Goal: Contribute content

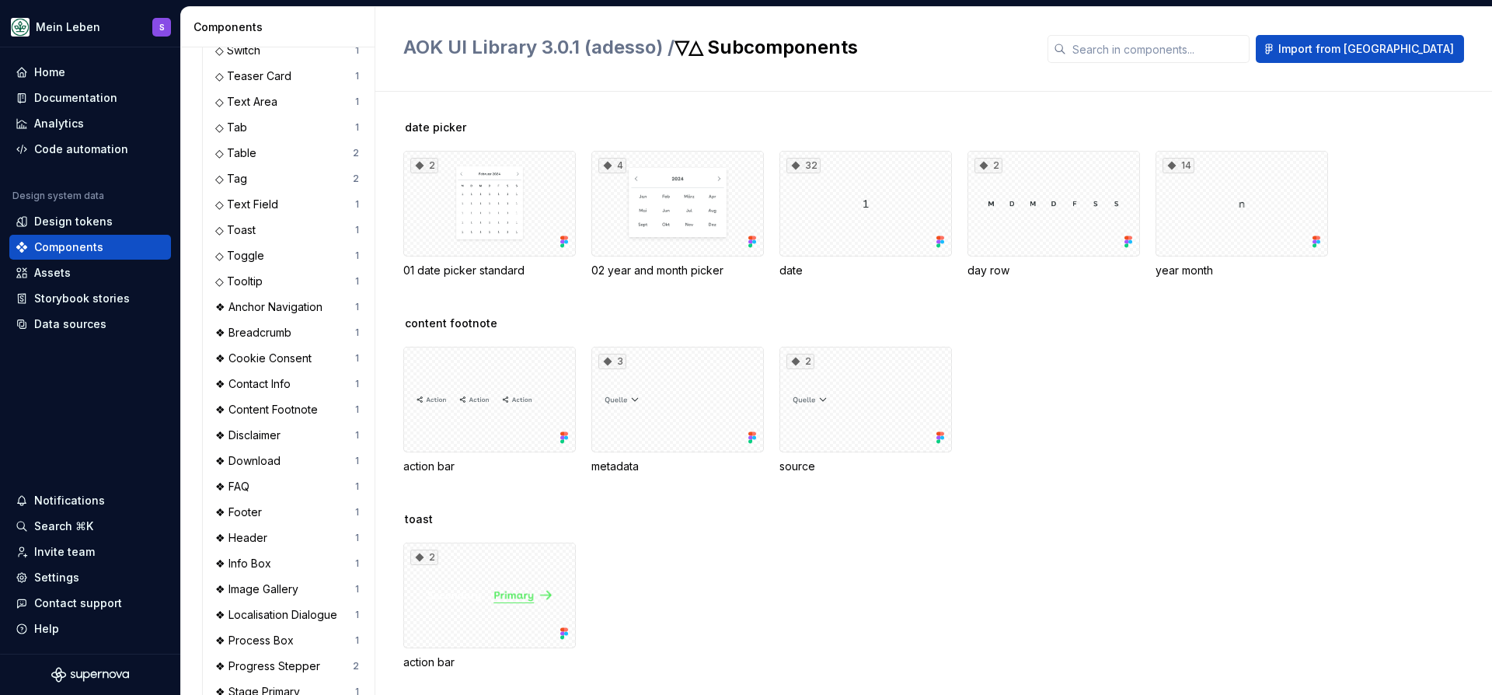
scroll to position [747, 0]
click at [90, 101] on div "Documentation" at bounding box center [75, 98] width 83 height 16
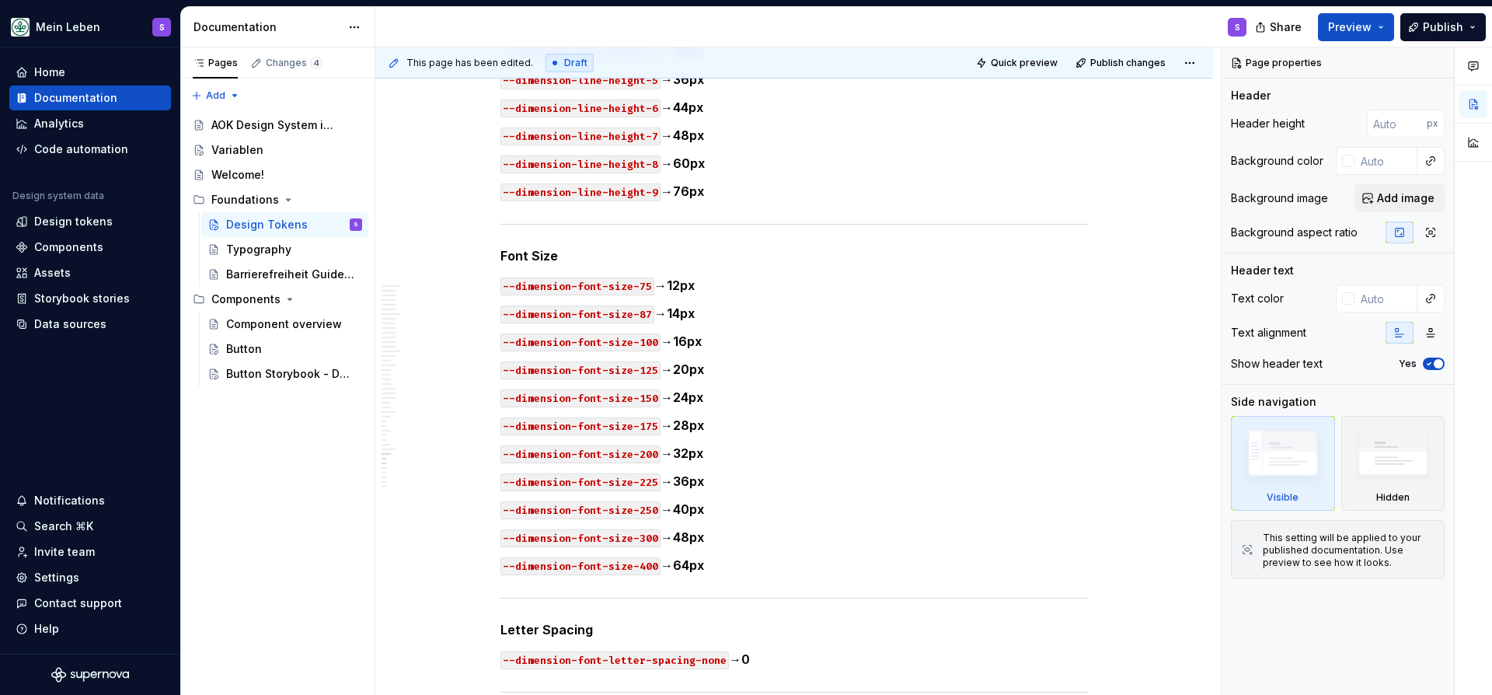
scroll to position [24345, 0]
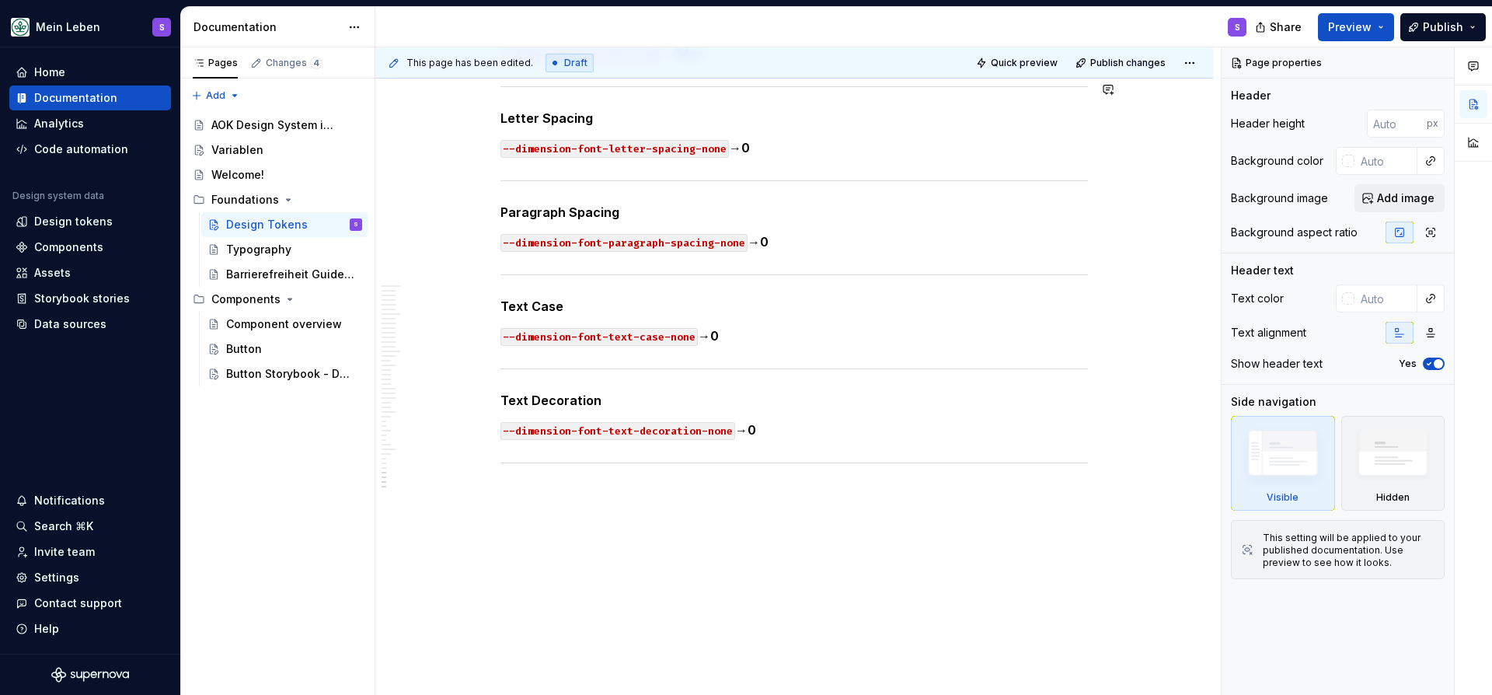
type textarea "*"
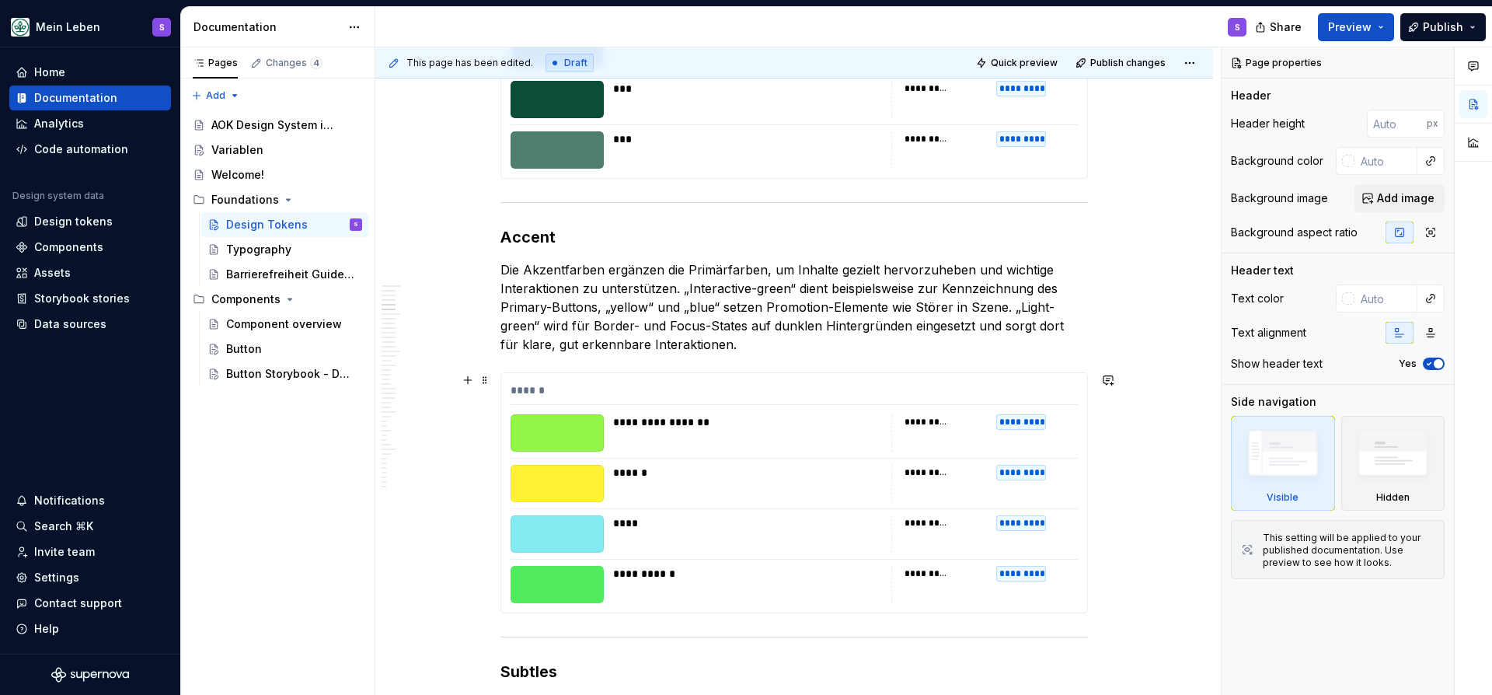
scroll to position [11084, 0]
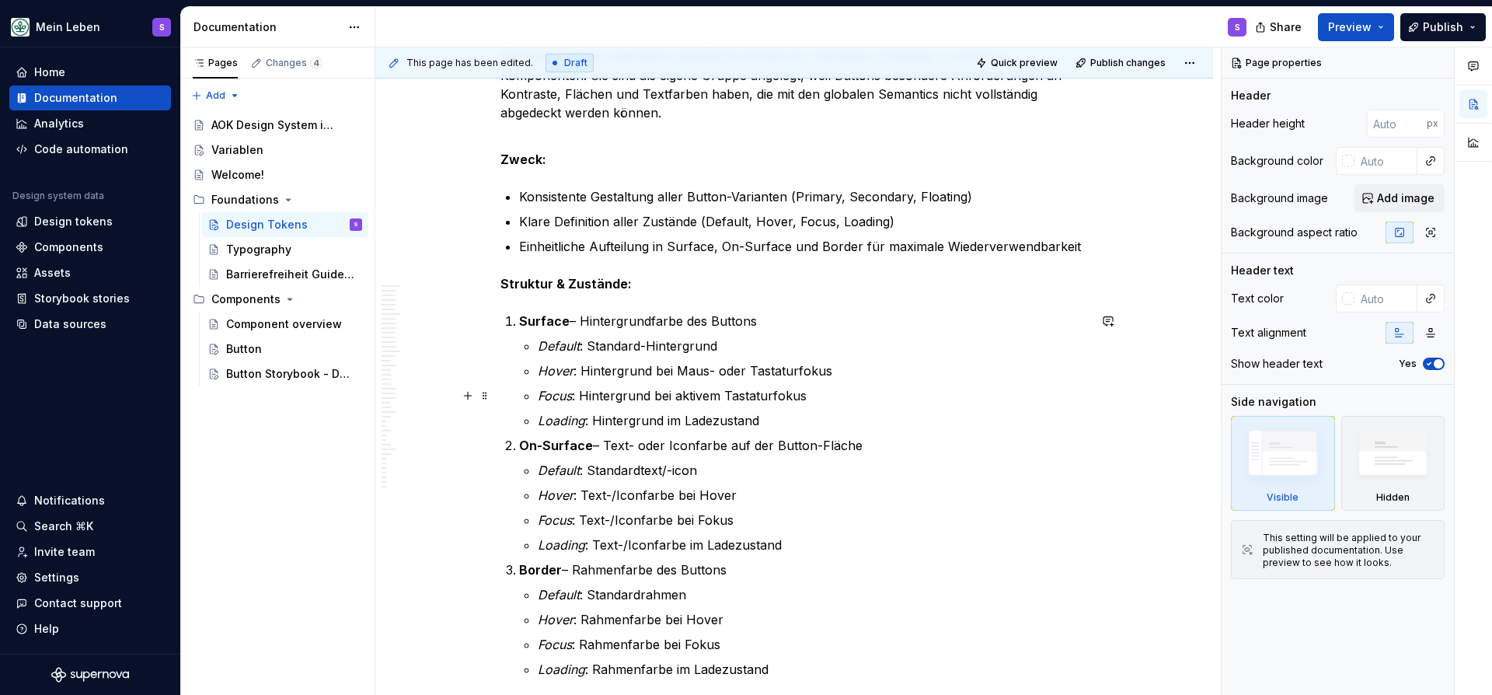
click at [678, 381] on ul "Default : Standard-Hintergrund Hover : Hintergrund bei Maus- oder Tastaturfokus…" at bounding box center [813, 382] width 550 height 93
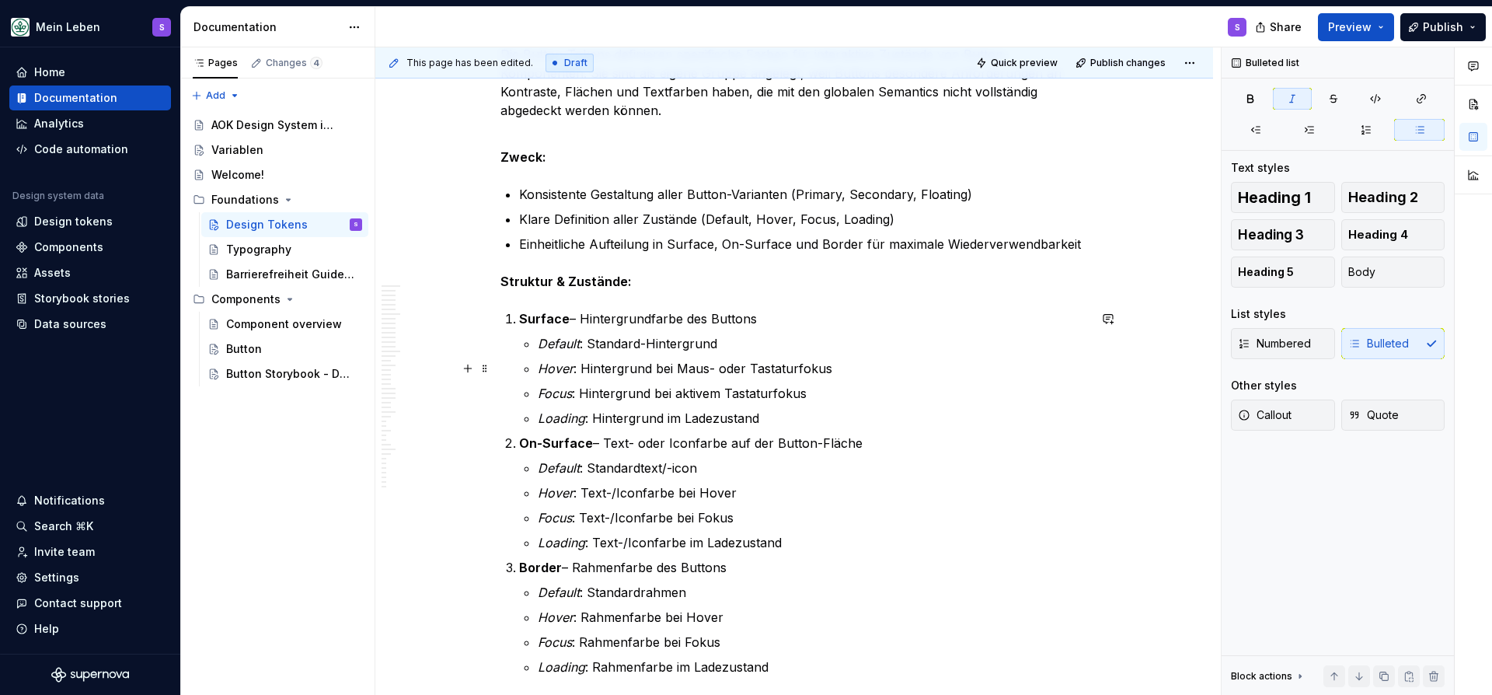
scroll to position [11080, 0]
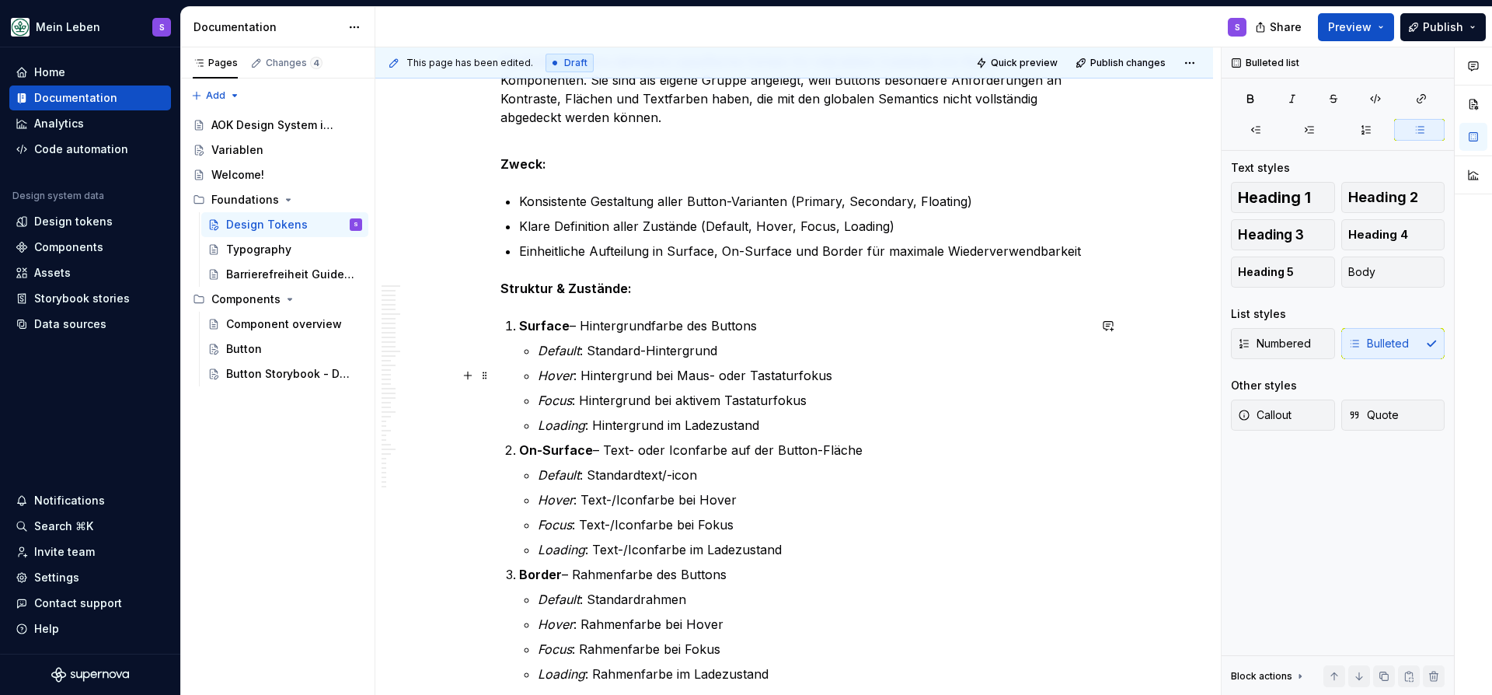
click at [710, 371] on p "Hover : Hintergrund bei Maus- oder Tastaturfokus" at bounding box center [813, 375] width 550 height 19
drag, startPoint x: 711, startPoint y: 372, endPoint x: 843, endPoint y: 389, distance: 133.2
click at [842, 389] on ul "Default : Standard-Hintergrund Hover : Hintergrund bei Maus- oder Tastaturfokus…" at bounding box center [813, 387] width 550 height 93
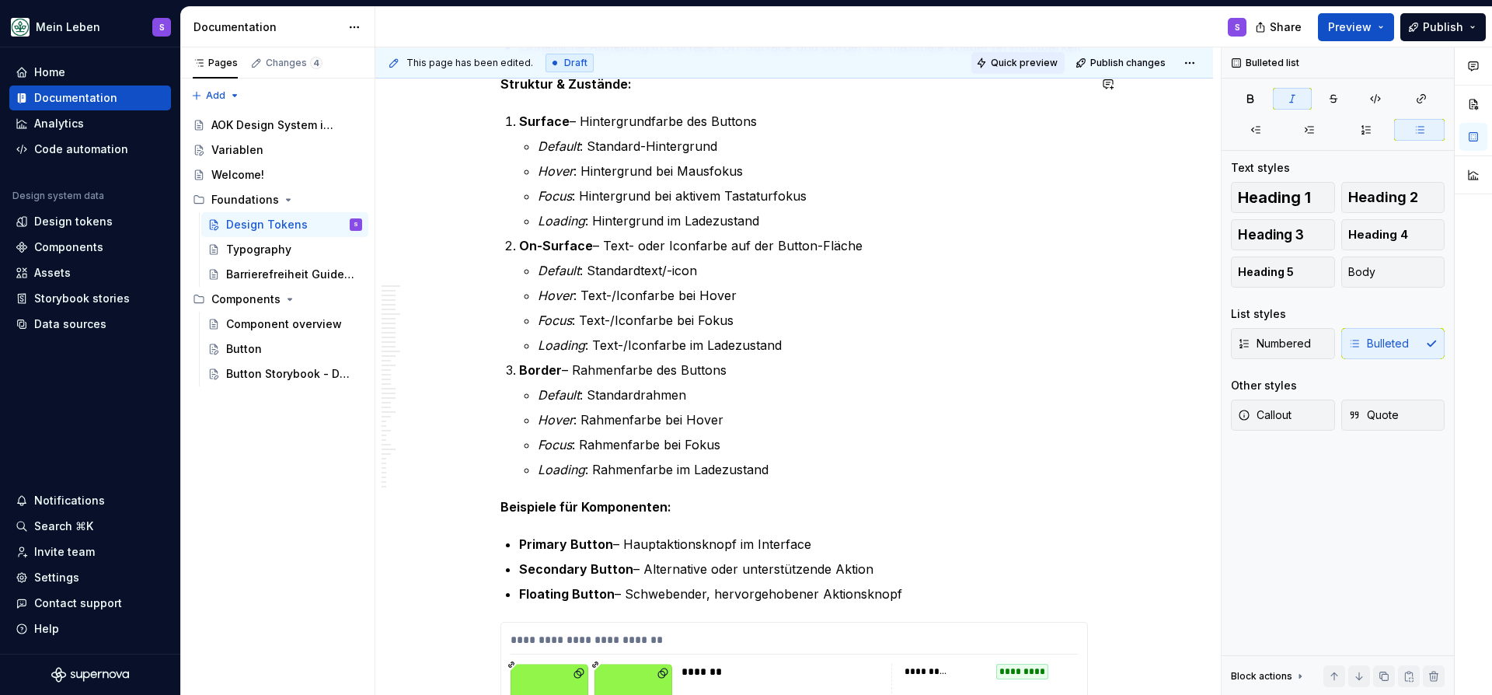
scroll to position [13061, 0]
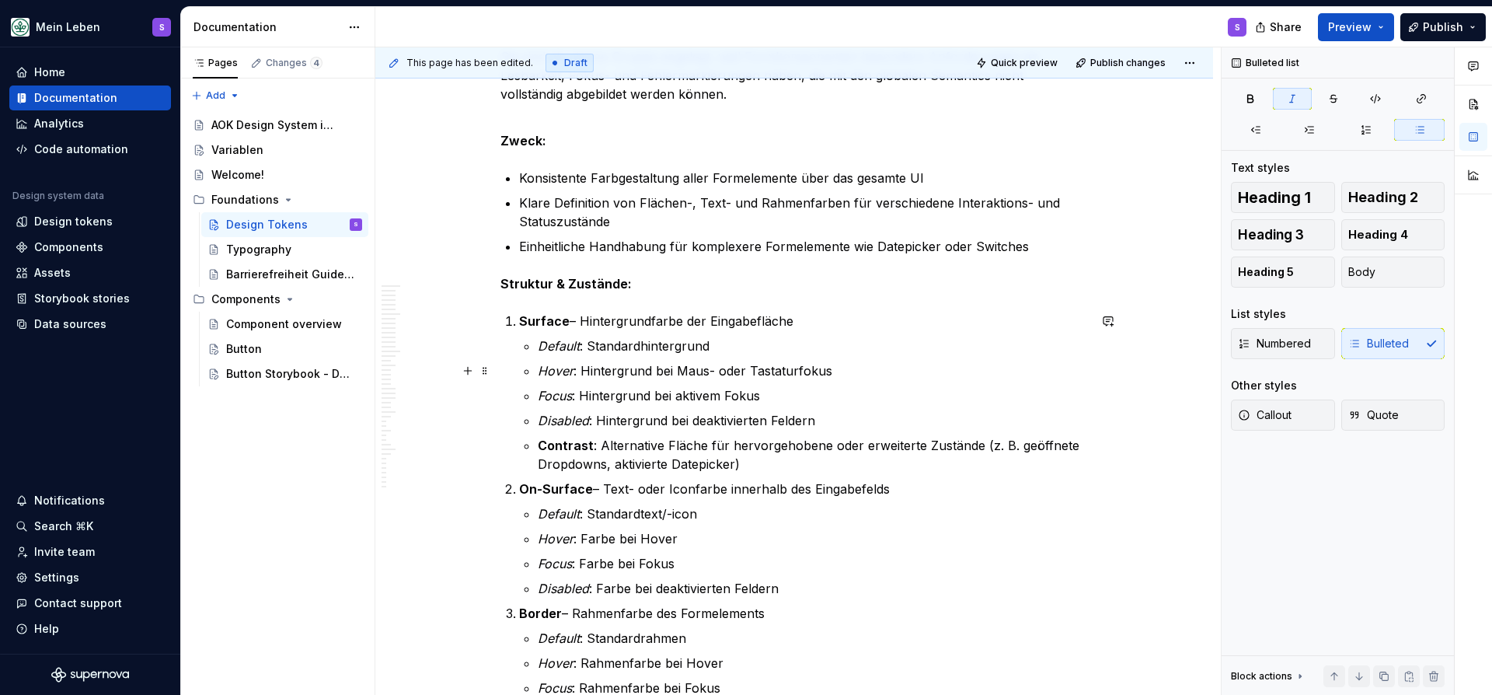
click at [711, 366] on p "Hover : Hintergrund bei Maus- oder Tastaturfokus" at bounding box center [813, 370] width 550 height 19
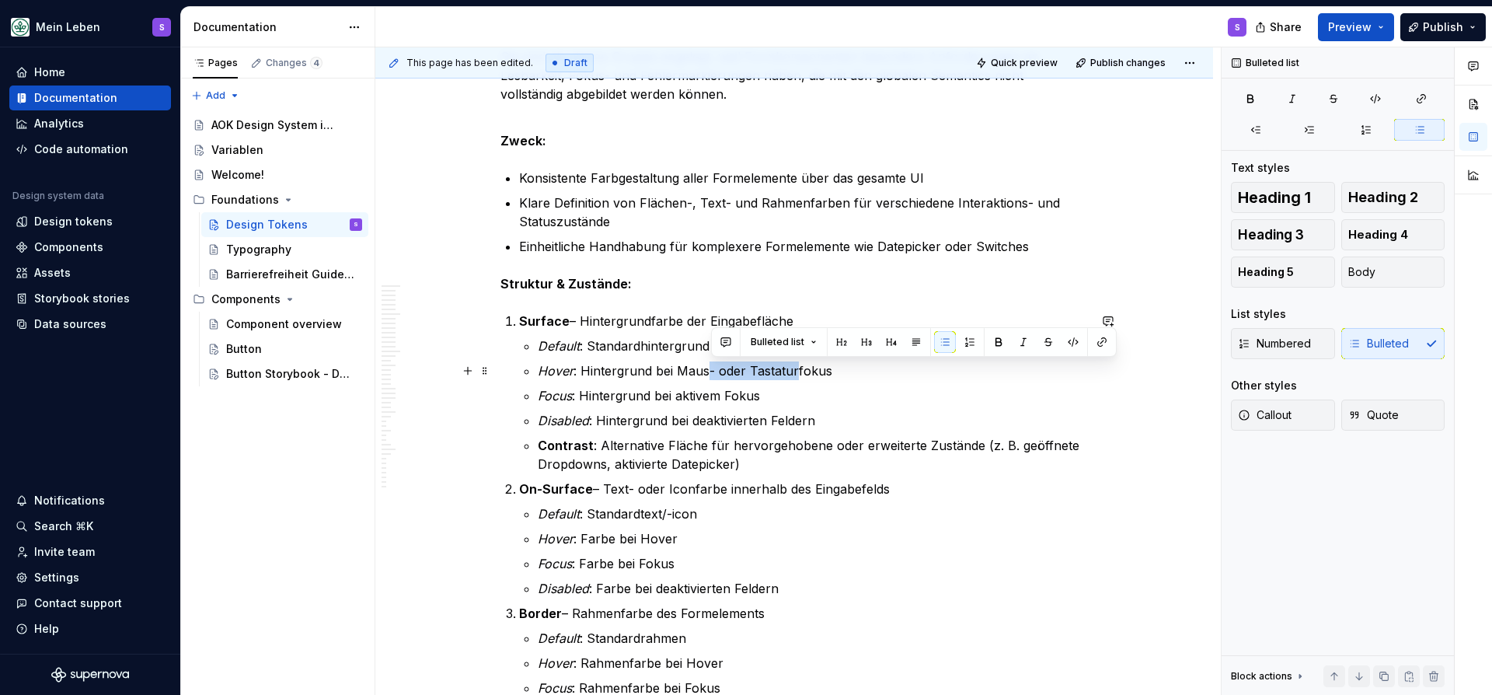
drag, startPoint x: 711, startPoint y: 368, endPoint x: 799, endPoint y: 368, distance: 87.8
click at [799, 368] on p "Hover : Hintergrund bei Maus- oder Tastaturfokus" at bounding box center [813, 370] width 550 height 19
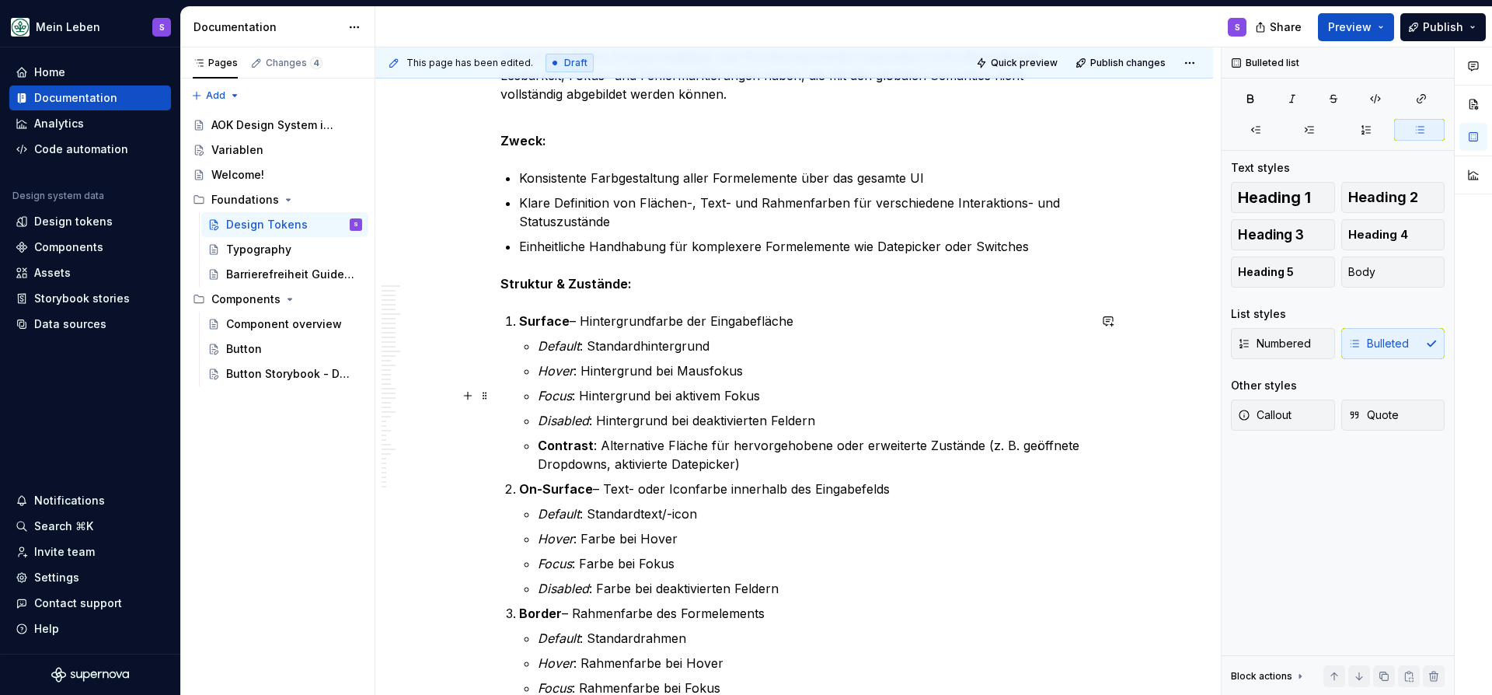
click at [733, 397] on p "Focus : Hintergrund bei aktivem Fokus" at bounding box center [813, 395] width 550 height 19
click at [731, 397] on p "Focus : Hintergrund bei aktivem Fokus" at bounding box center [813, 395] width 550 height 19
click at [729, 396] on p "Focus : Hintergrund bei aktivem Fokus" at bounding box center [813, 395] width 550 height 19
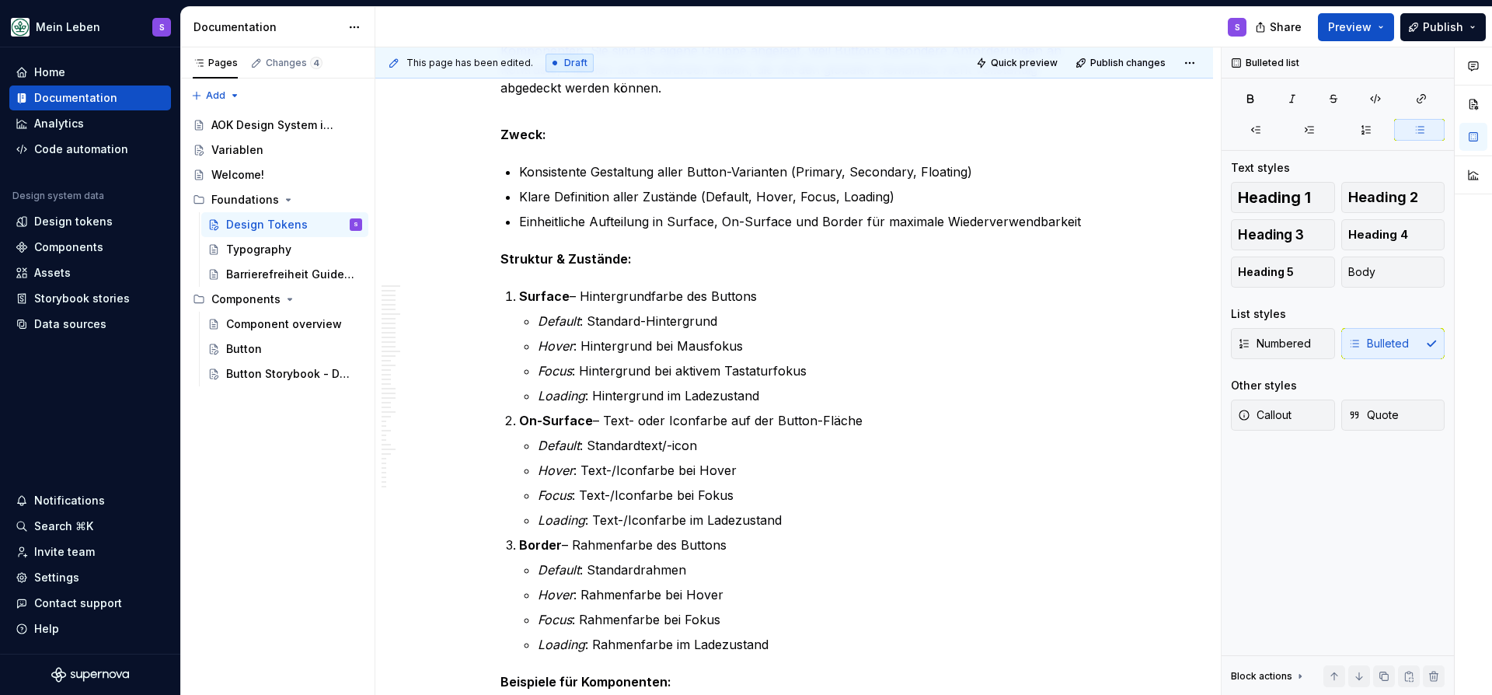
scroll to position [13086, 0]
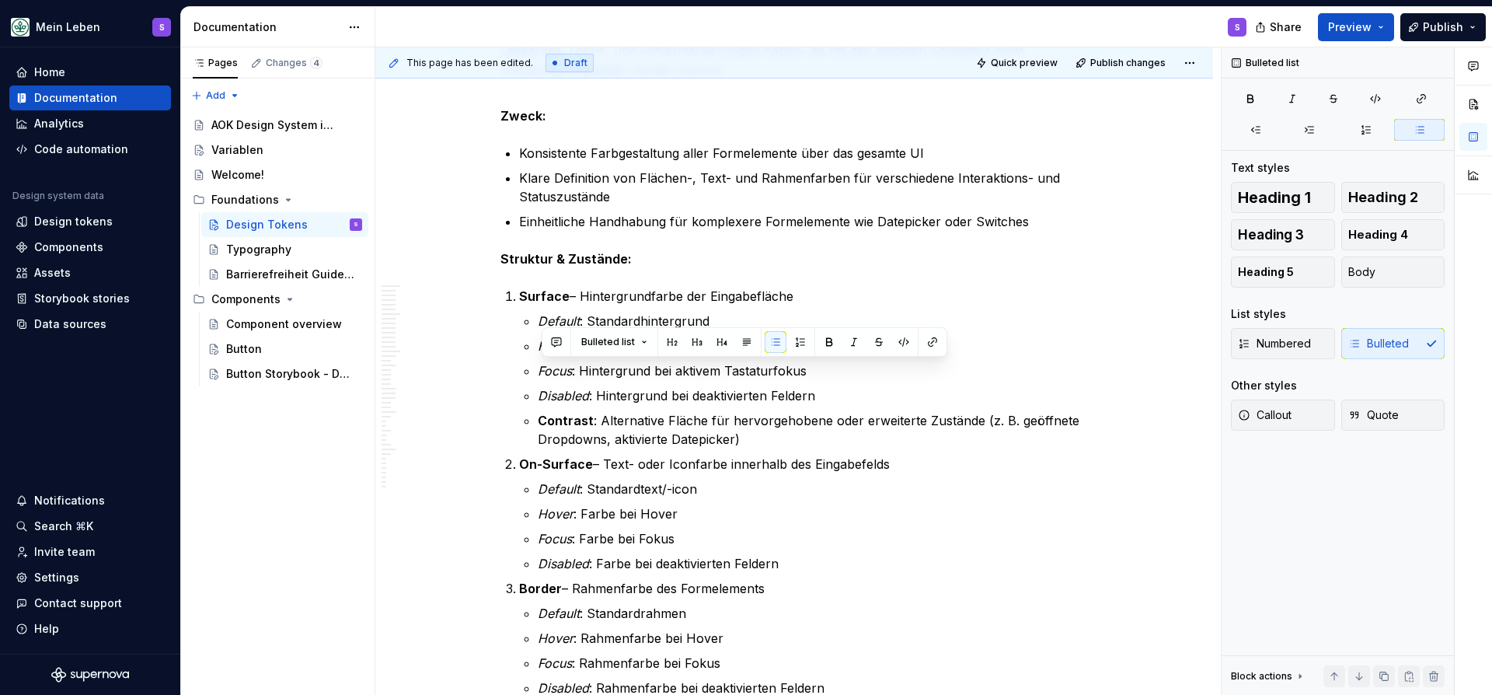
click at [1005, 77] on div "This page has been edited. Draft Quick preview Publish changes" at bounding box center [794, 62] width 838 height 31
click at [1011, 68] on span "Quick preview" at bounding box center [1024, 63] width 67 height 12
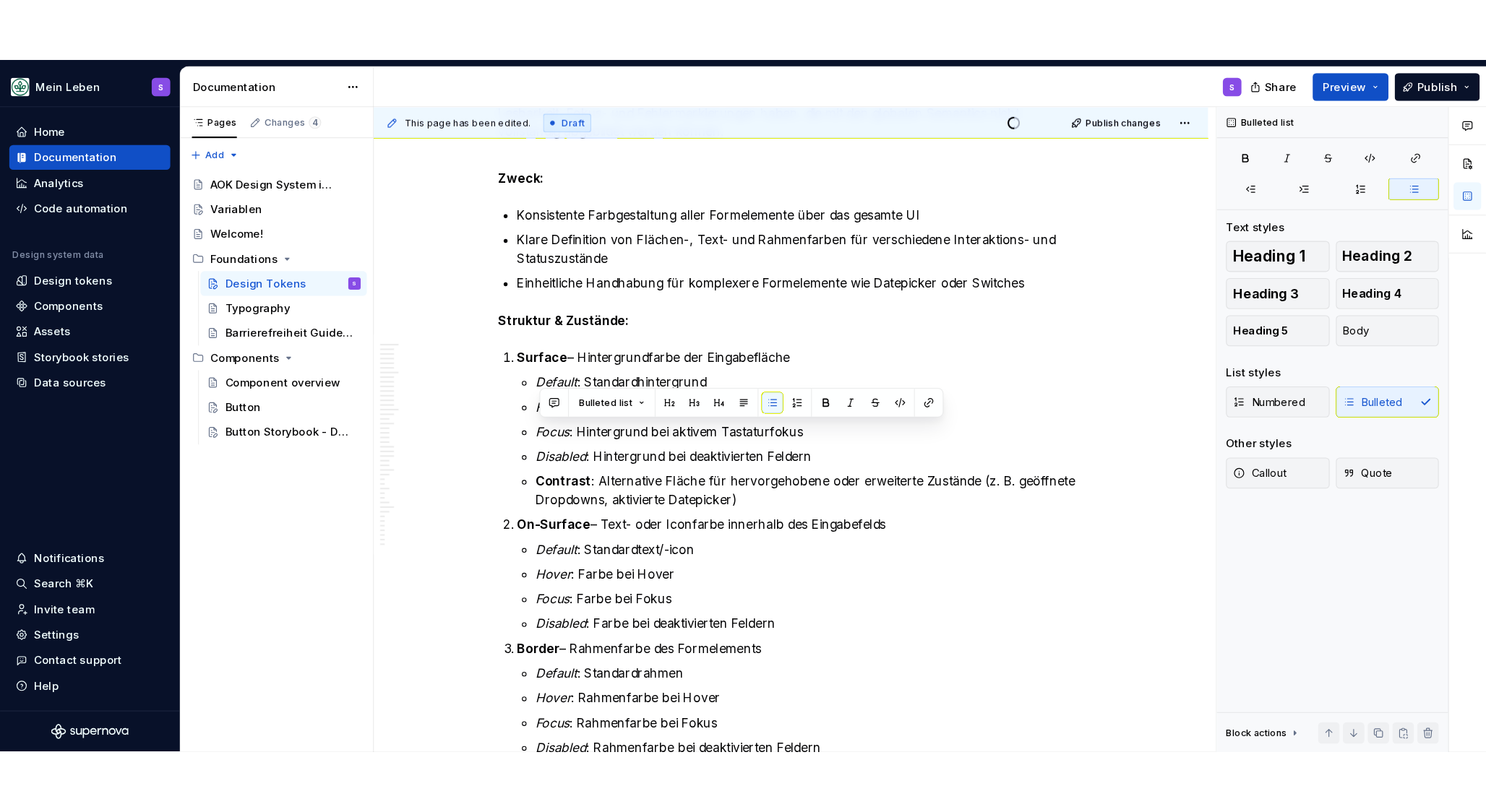
scroll to position [12166, 0]
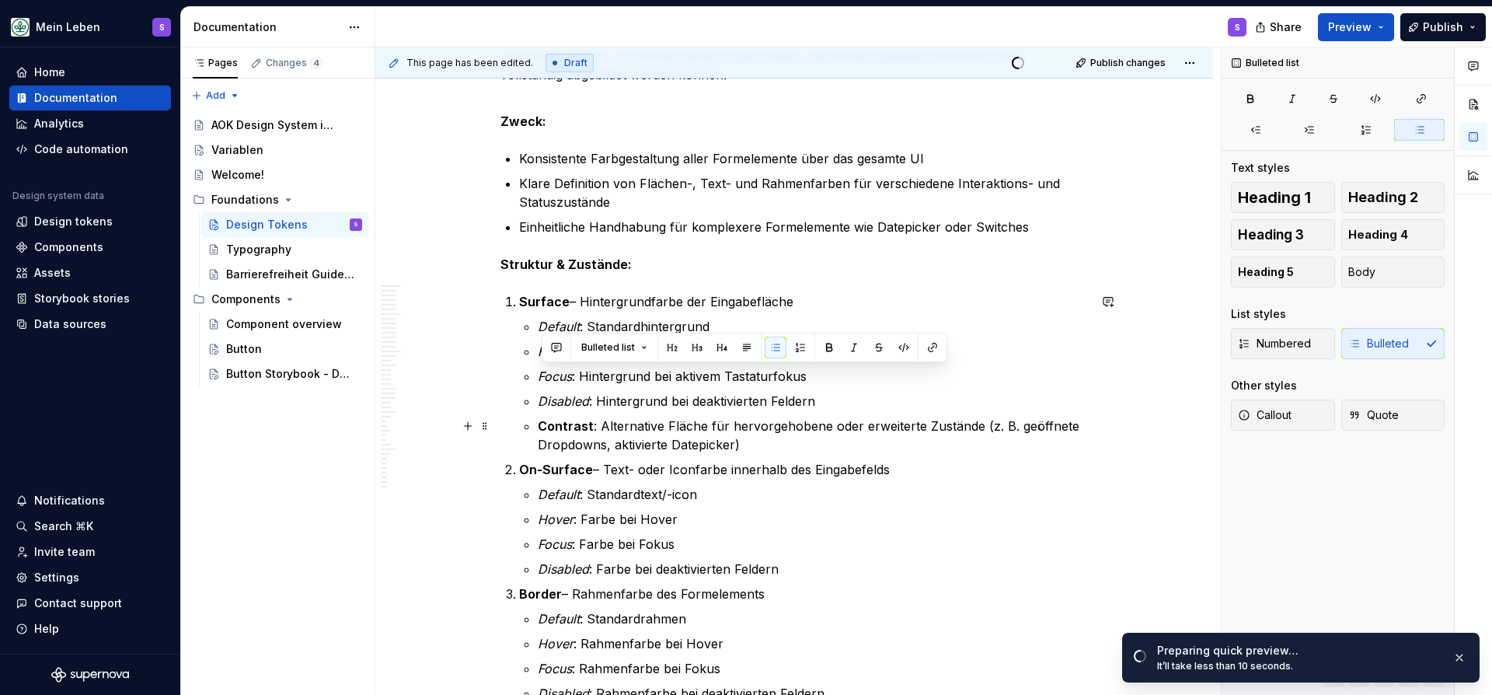
click at [319, 493] on div "Pages Changes 4 Add Accessibility guide for tree Page tree. Navigate the tree w…" at bounding box center [277, 371] width 194 height 648
click at [1383, 656] on link "Open page" at bounding box center [1403, 657] width 78 height 22
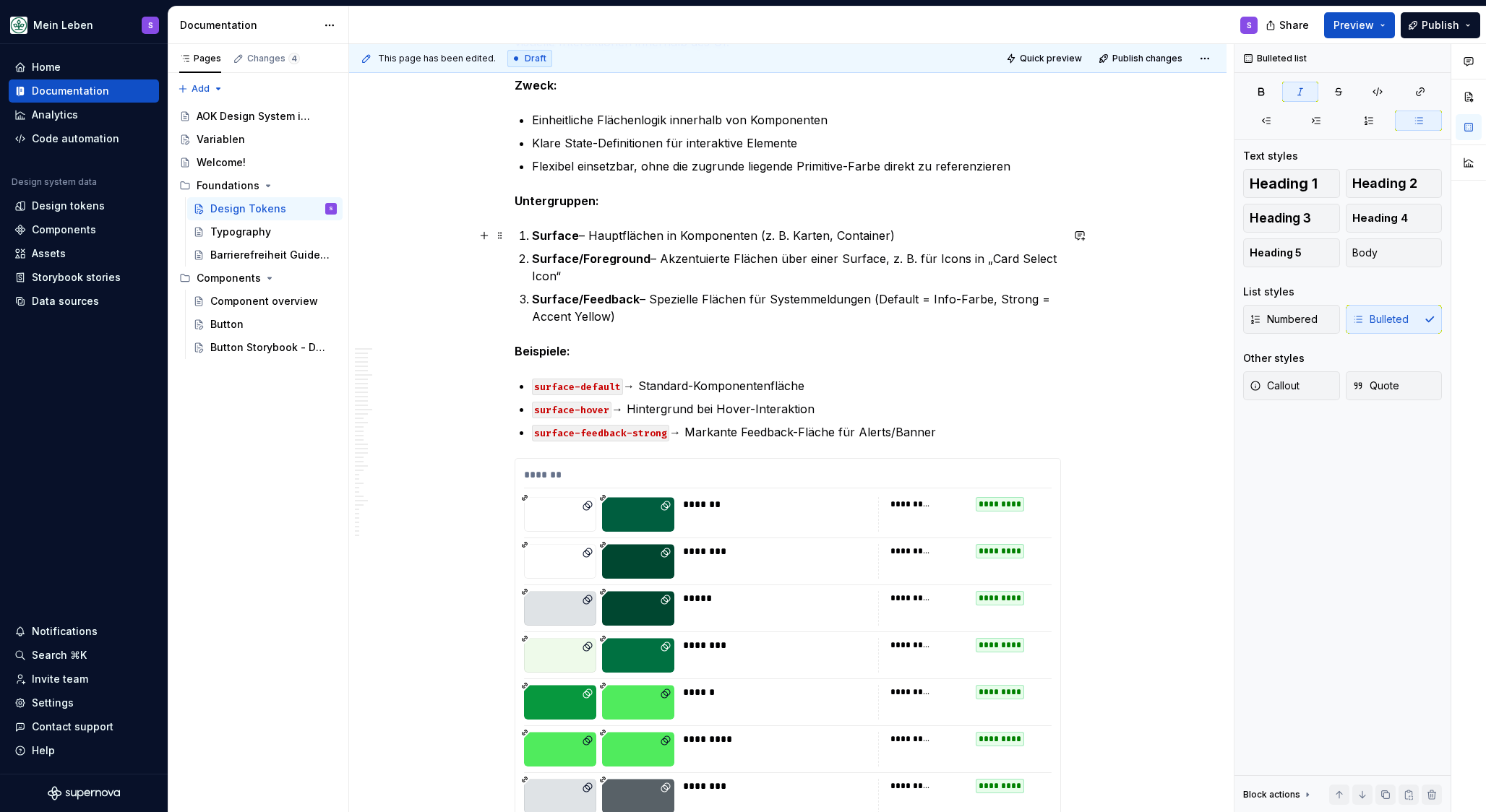
scroll to position [4581, 0]
type textarea "*"
